Goal: Transaction & Acquisition: Purchase product/service

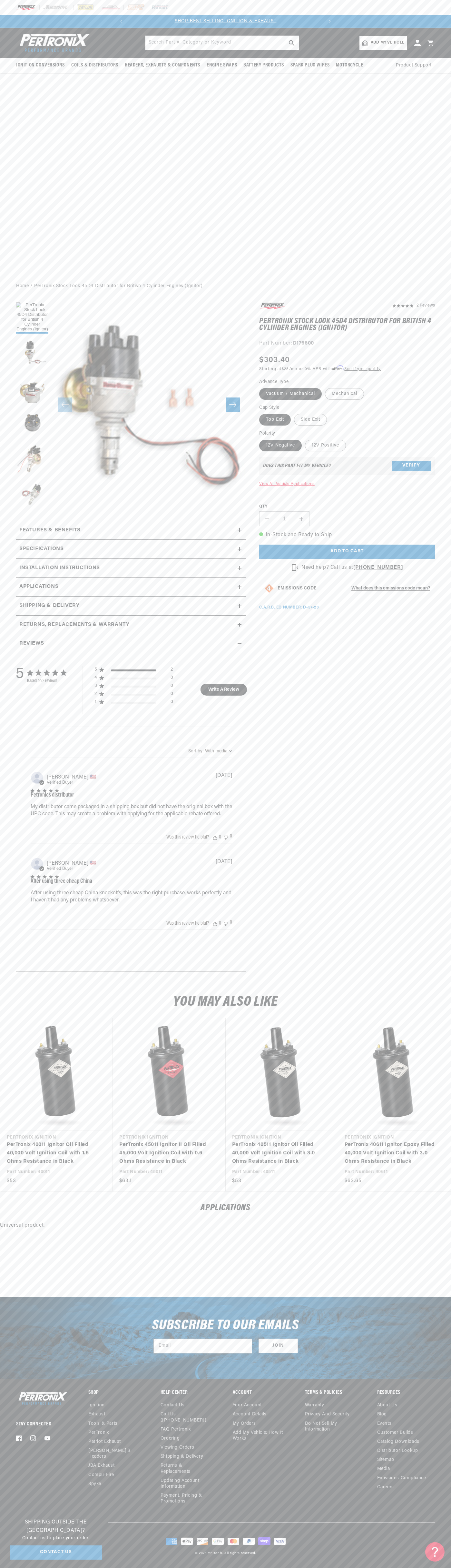
click at [364, 7] on div at bounding box center [225, 7] width 451 height 15
click at [420, 1141] on link "PerTronix 40611 Ignitor Epoxy Filled 40,000 Volt Ignition Coil with 3.0 Ohms Re…" at bounding box center [391, 1153] width 93 height 25
click at [316, 1567] on html "Skip to content Your cart Your cart is empty Get the right parts the first time…" at bounding box center [225, 784] width 451 height 1568
click at [5, 1460] on div "Stay Connected Facebook Instagram YouTube Shop Ignition Exhaust" at bounding box center [225, 1457] width 451 height 132
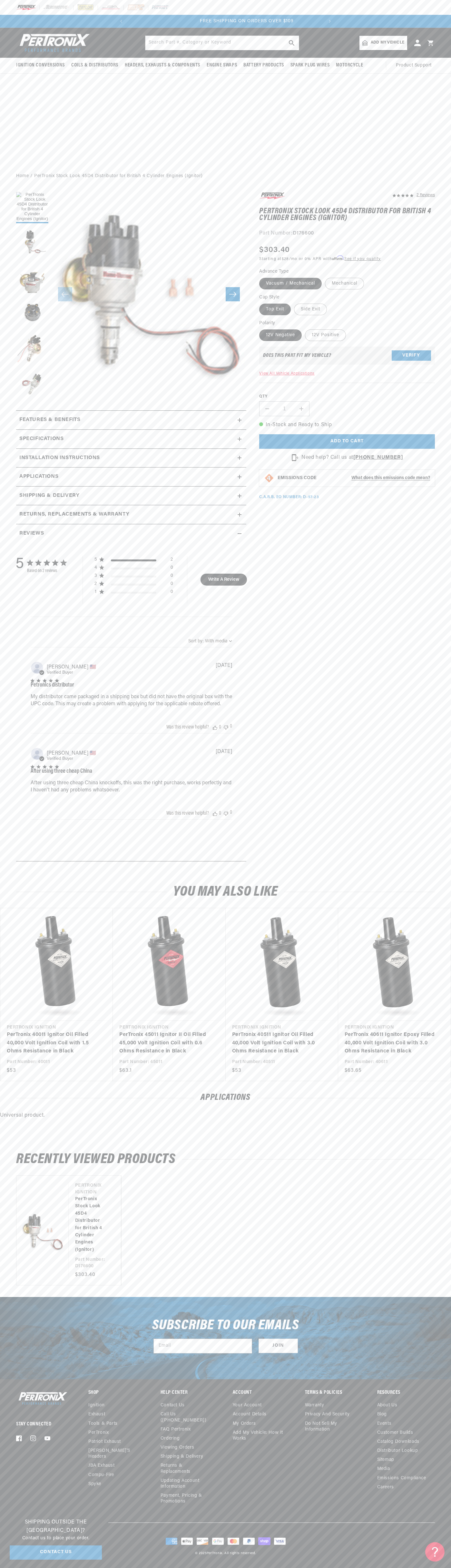
scroll to position [0, 196]
